Goal: Check status: Check status

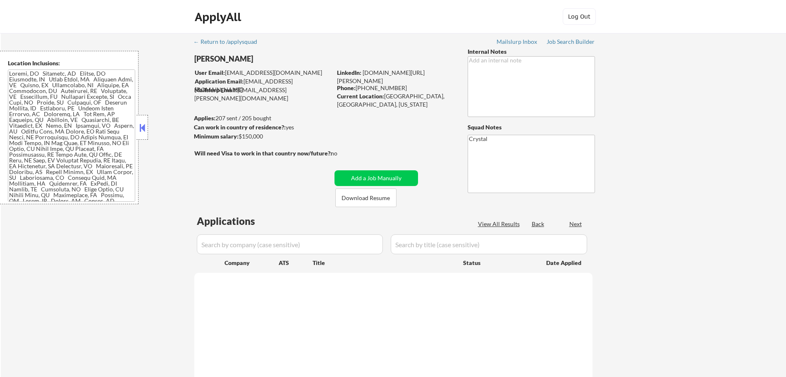
select select ""pending""
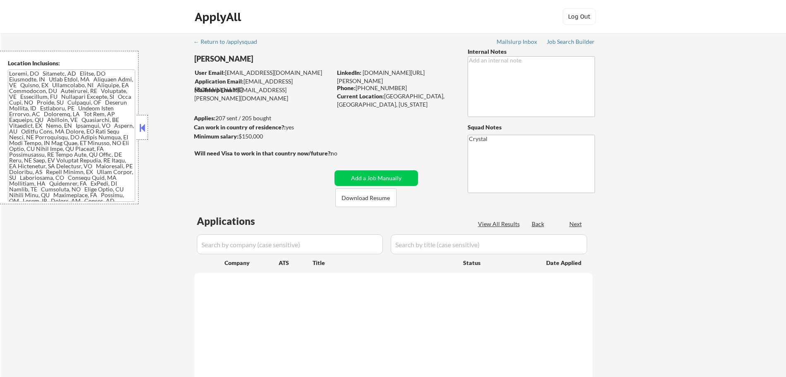
select select ""pending""
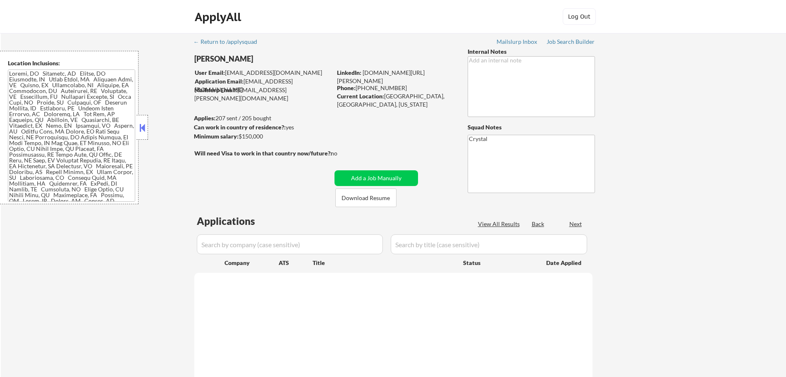
select select ""pending""
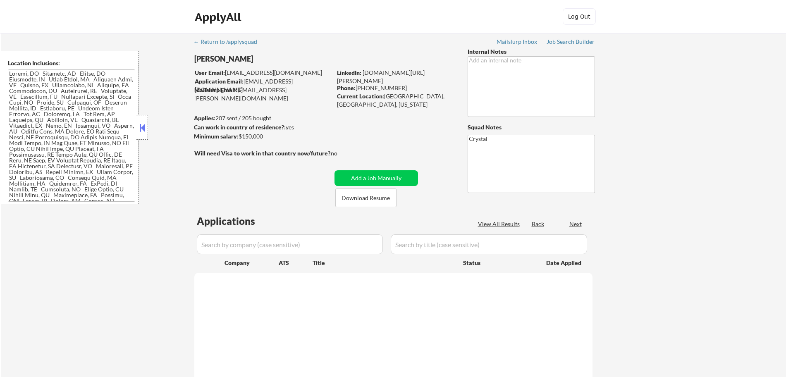
select select ""pending""
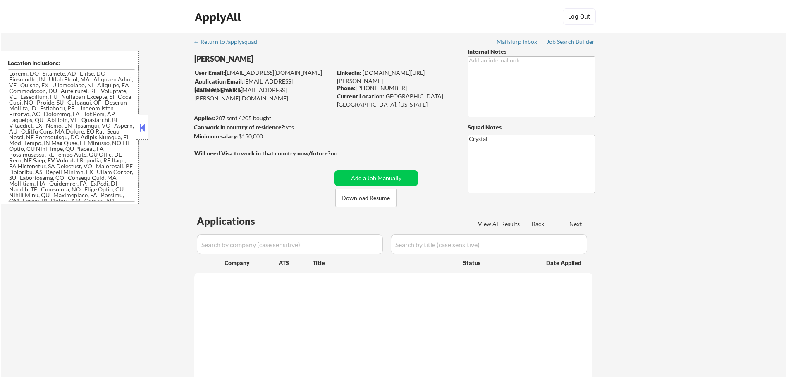
select select ""pending""
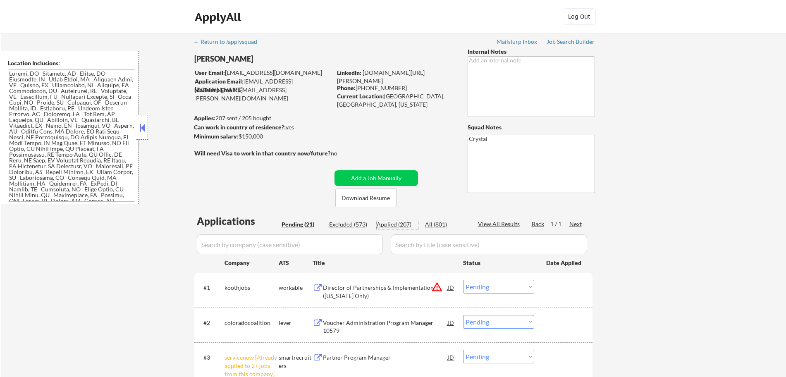
click at [397, 225] on div "Applied (207)" at bounding box center [397, 224] width 41 height 8
select select ""applied""
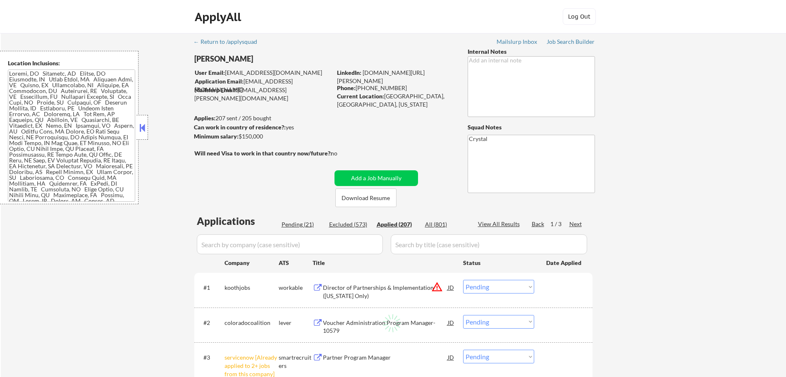
select select ""applied""
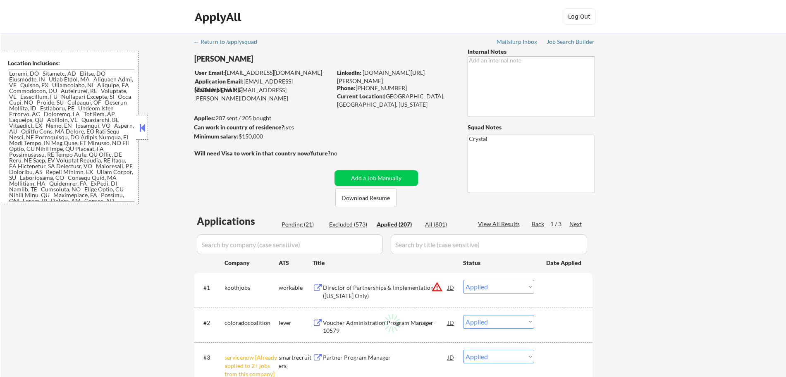
select select ""applied""
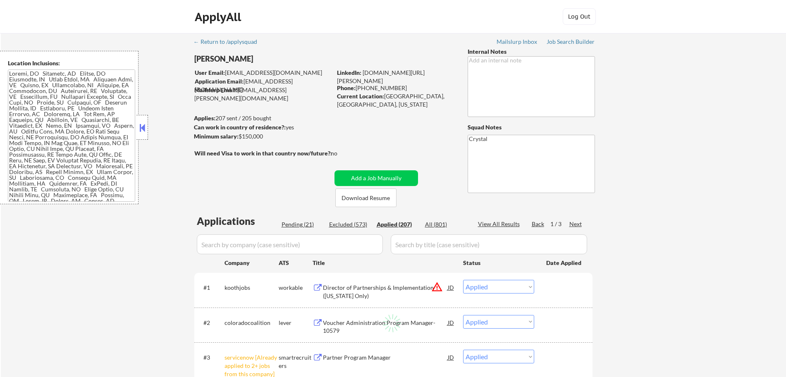
select select ""applied""
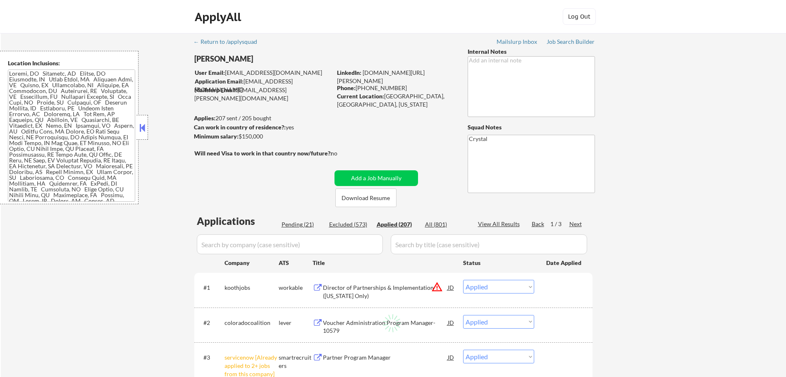
select select ""applied""
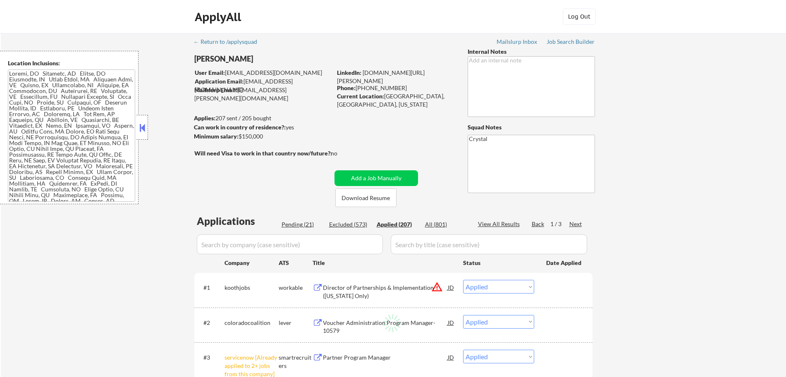
select select ""applied""
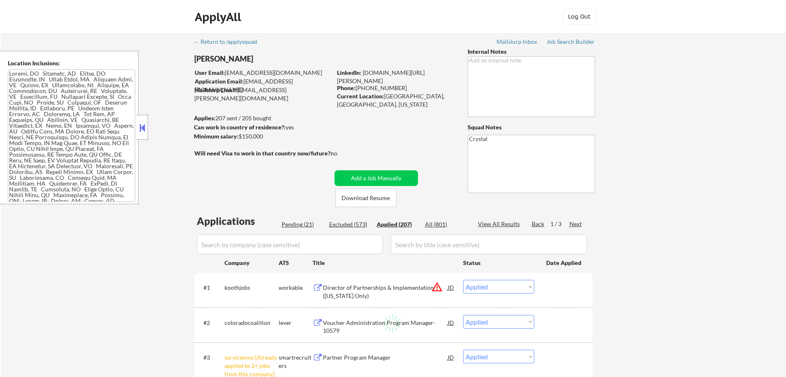
select select ""applied""
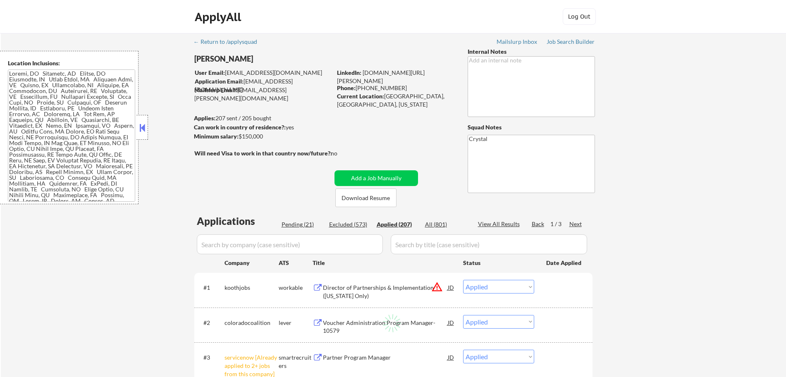
select select ""applied""
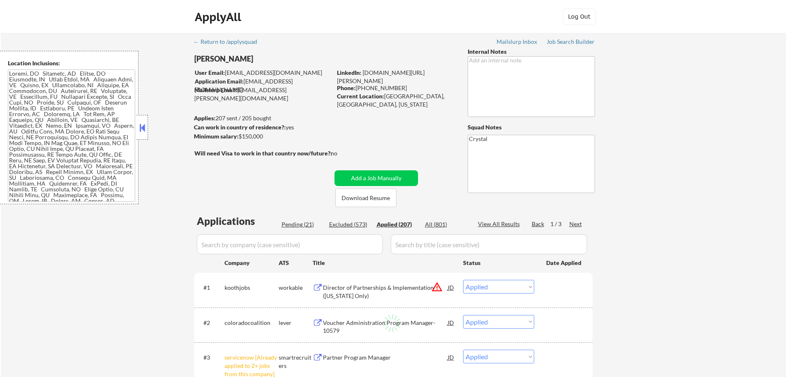
select select ""applied""
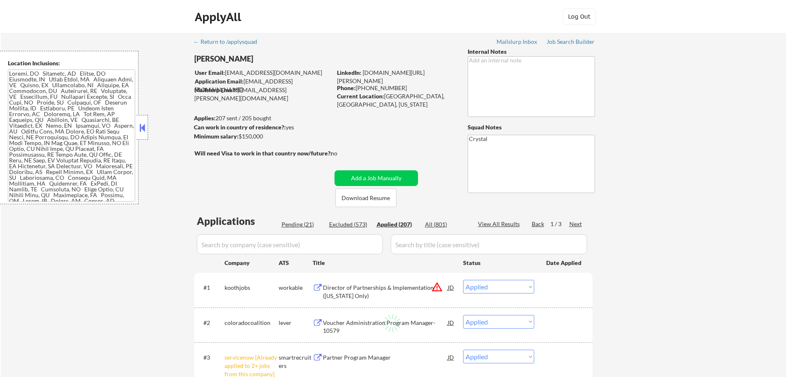
select select ""applied""
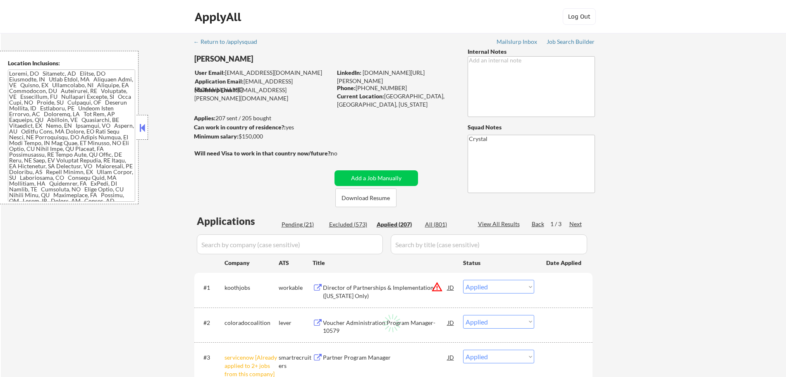
select select ""applied""
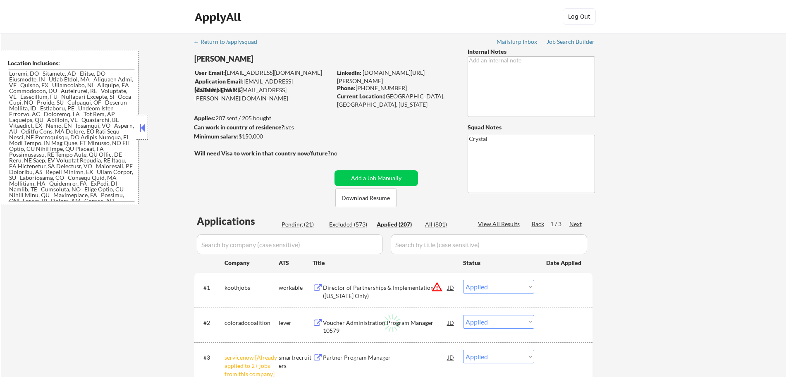
select select ""applied""
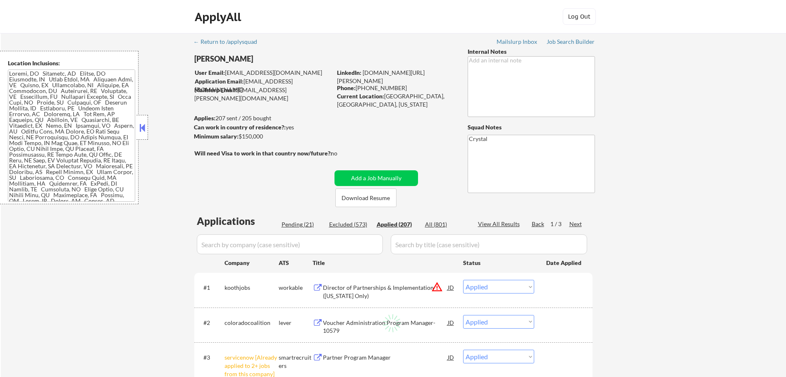
select select ""applied""
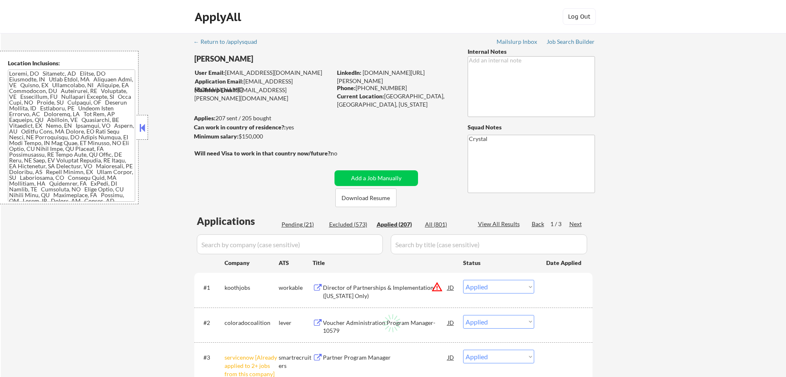
select select ""applied""
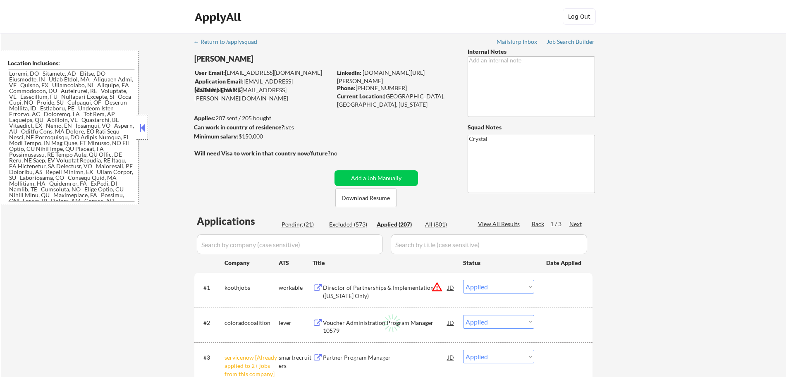
select select ""applied""
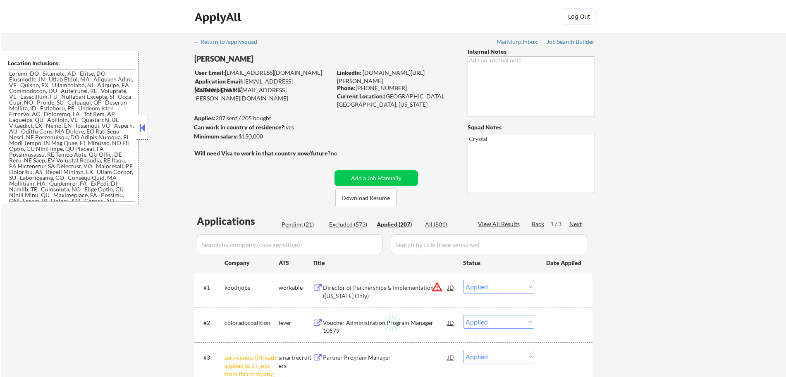
select select ""applied""
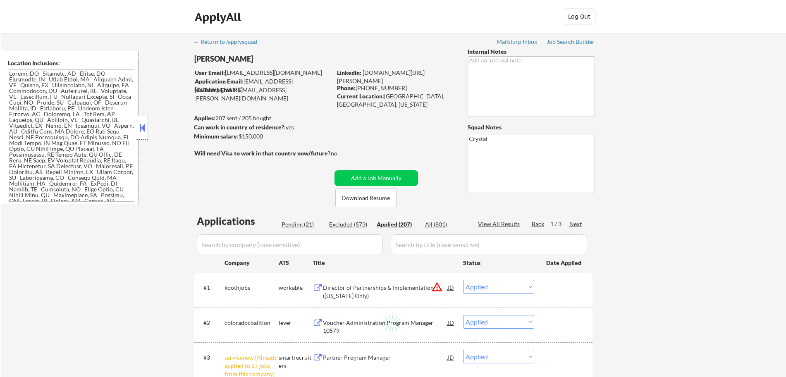
select select ""applied""
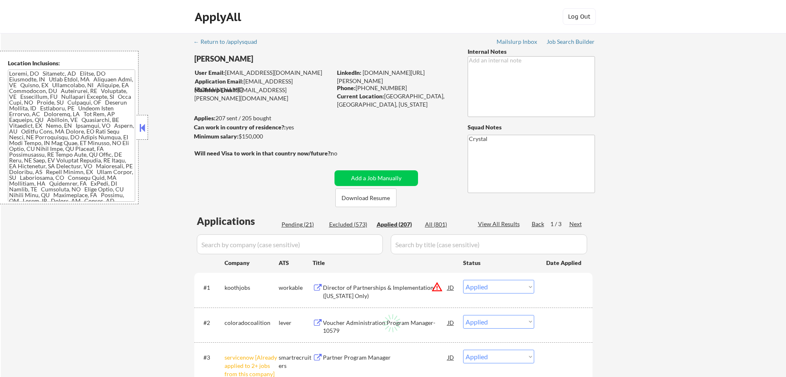
select select ""applied""
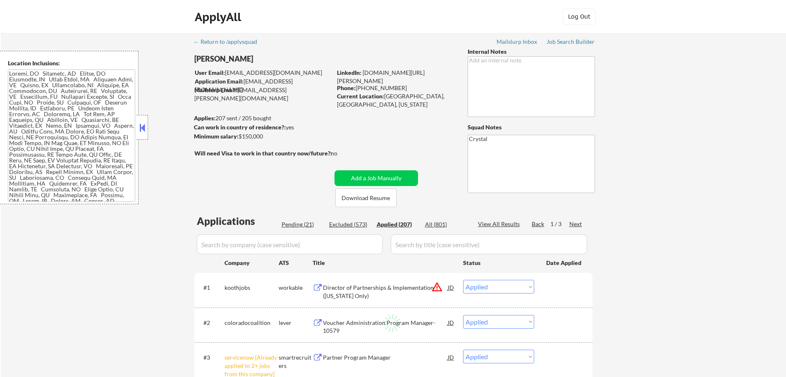
select select ""applied""
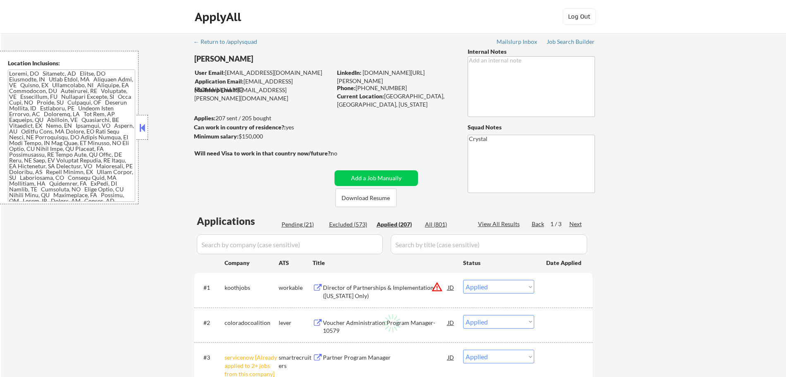
select select ""applied""
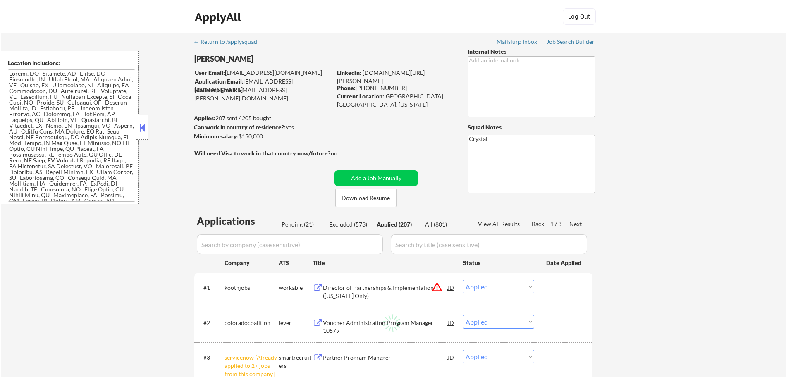
select select ""applied""
